Goal: Task Accomplishment & Management: Use online tool/utility

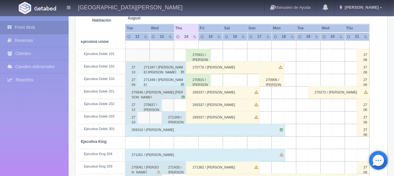
scroll to position [270, 0]
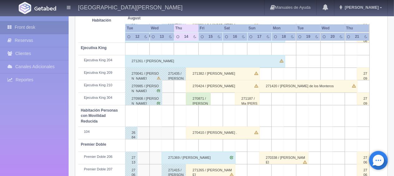
click at [231, 86] on div "270424 / [PERSON_NAME]" at bounding box center [223, 86] width 74 height 12
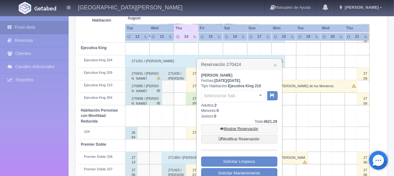
click at [241, 127] on link "Mostrar Reservación" at bounding box center [239, 128] width 76 height 9
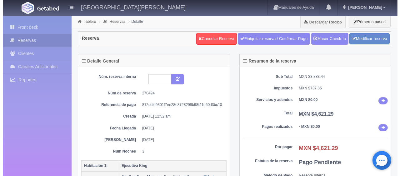
scroll to position [94, 0]
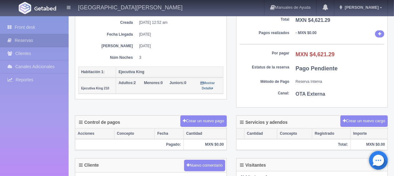
click at [204, 112] on div "Detalle General Núm. reserva interna Núm de reserva 270424 Referencia de pago 8…" at bounding box center [231, 37] width 322 height 155
click at [201, 119] on button "Crear un nuevo pago" at bounding box center [203, 121] width 46 height 12
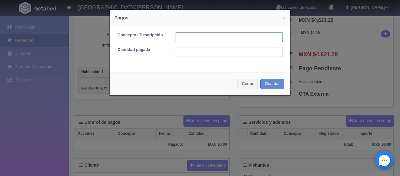
drag, startPoint x: 198, startPoint y: 36, endPoint x: 208, endPoint y: 41, distance: 11.3
click at [198, 36] on input "text" at bounding box center [228, 37] width 107 height 10
type input "Total Tarjeta"
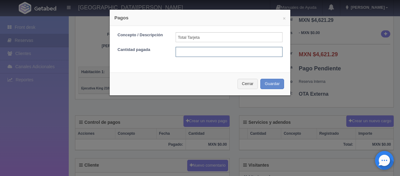
click at [210, 53] on input "text" at bounding box center [228, 52] width 107 height 10
type input "4621.29"
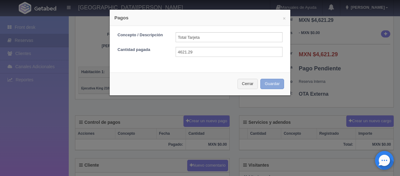
click at [260, 79] on button "Guardar" at bounding box center [272, 84] width 24 height 10
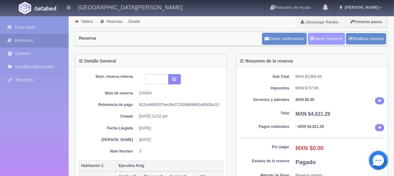
click at [324, 37] on link "Hacer Check-In" at bounding box center [326, 39] width 37 height 12
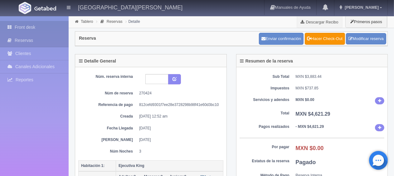
click at [41, 22] on link "Front desk" at bounding box center [34, 27] width 69 height 13
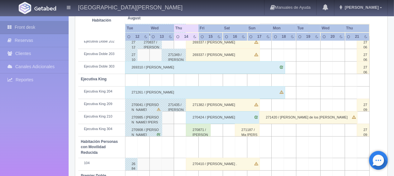
scroll to position [333, 0]
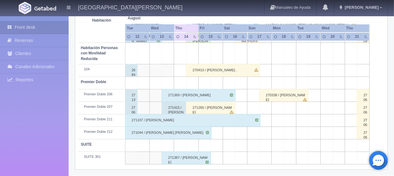
click at [227, 71] on div "270410 / [PERSON_NAME] ." at bounding box center [223, 70] width 74 height 12
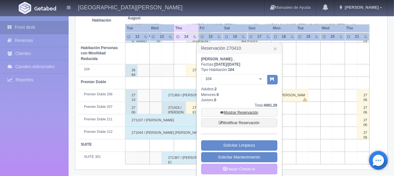
click at [232, 111] on link "Mostrar Reservación" at bounding box center [239, 112] width 76 height 9
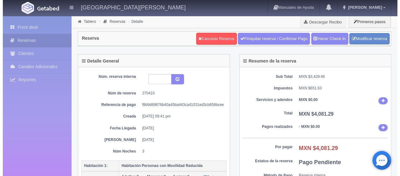
scroll to position [62, 0]
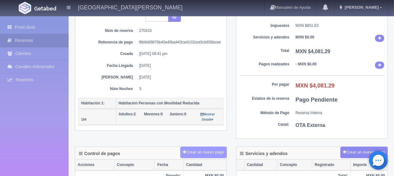
click at [200, 150] on button "Crear un nuevo pago" at bounding box center [203, 152] width 46 height 12
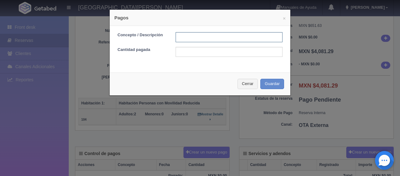
click at [191, 33] on input "text" at bounding box center [228, 37] width 107 height 10
type input "Total Tarjeta"
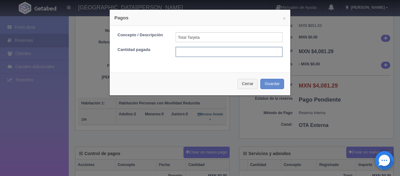
click at [226, 53] on input "text" at bounding box center [228, 52] width 107 height 10
type input "4081.29"
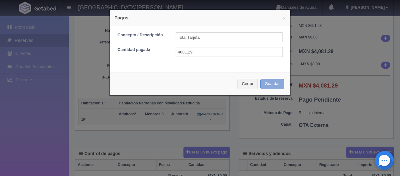
click at [260, 79] on button "Guardar" at bounding box center [272, 84] width 24 height 10
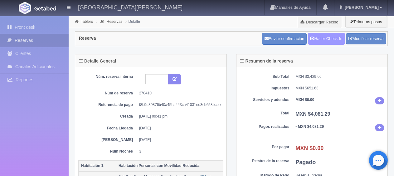
click at [339, 42] on link "Hacer Check-In" at bounding box center [326, 39] width 37 height 12
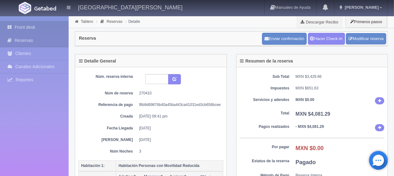
click at [64, 26] on link "Front desk" at bounding box center [34, 27] width 69 height 13
